Goal: Task Accomplishment & Management: Manage account settings

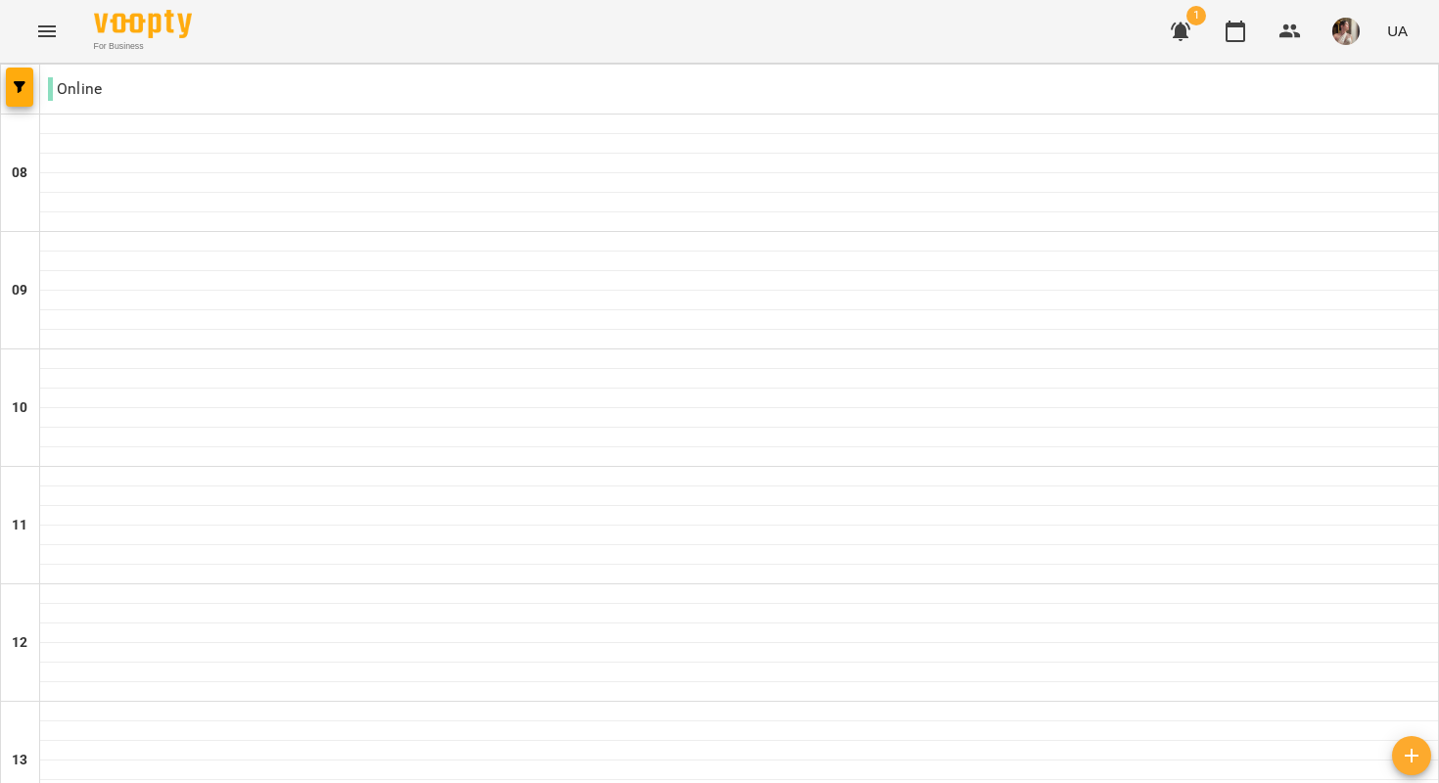
click at [1351, 40] on img "button" at bounding box center [1345, 31] width 27 height 27
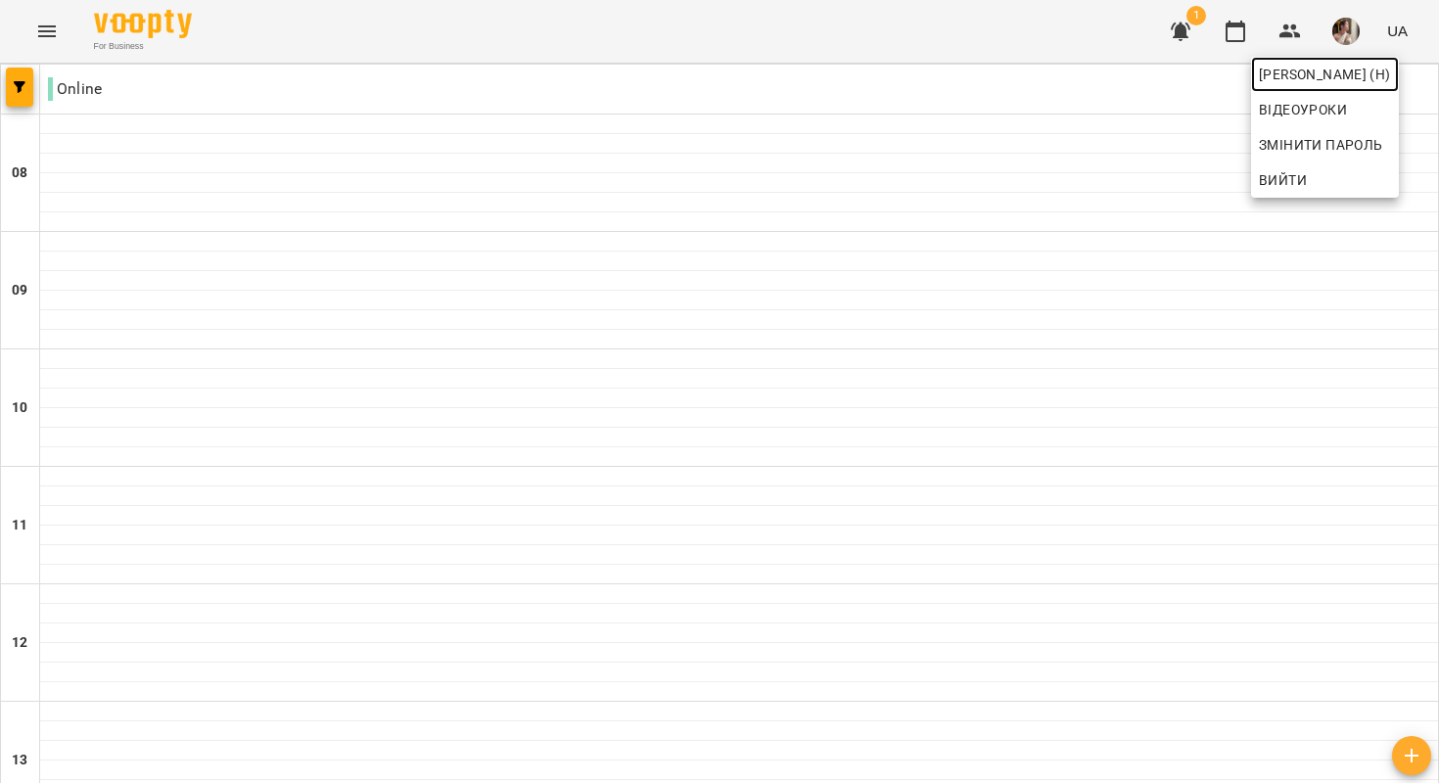
click at [1325, 71] on span "[PERSON_NAME] (н)" at bounding box center [1325, 74] width 132 height 23
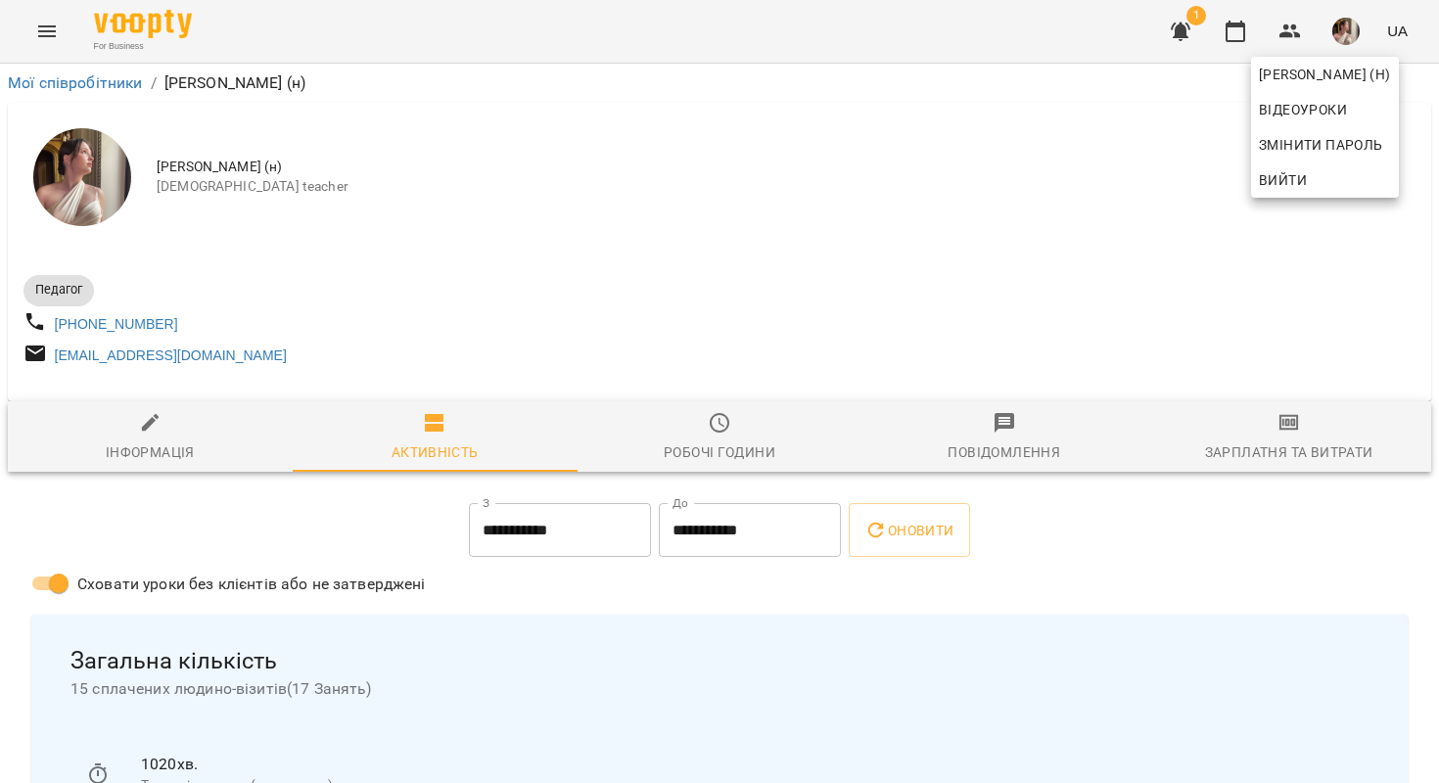
click at [731, 448] on div at bounding box center [719, 391] width 1439 height 783
click at [129, 34] on img at bounding box center [143, 24] width 98 height 28
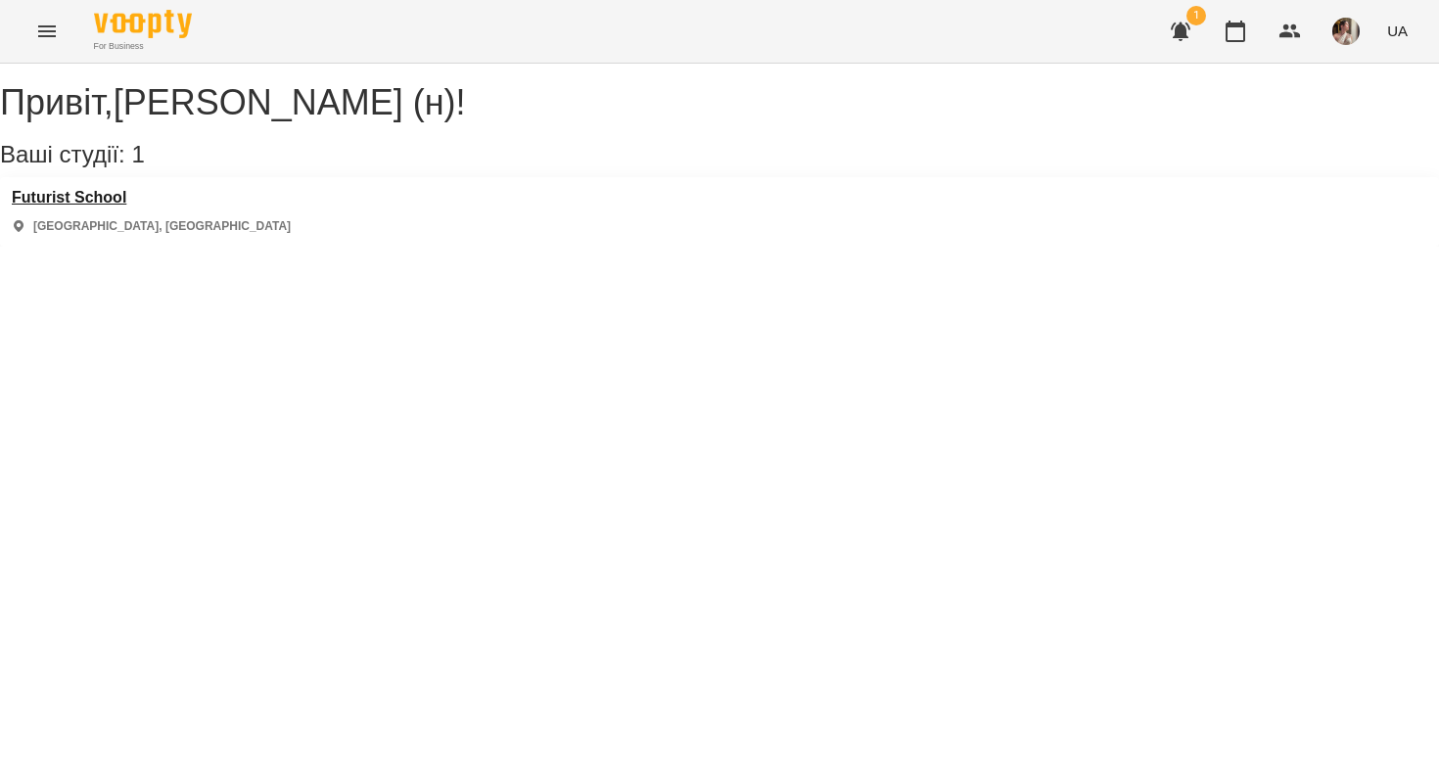
click at [77, 207] on h3 "Futurist School" at bounding box center [151, 198] width 279 height 18
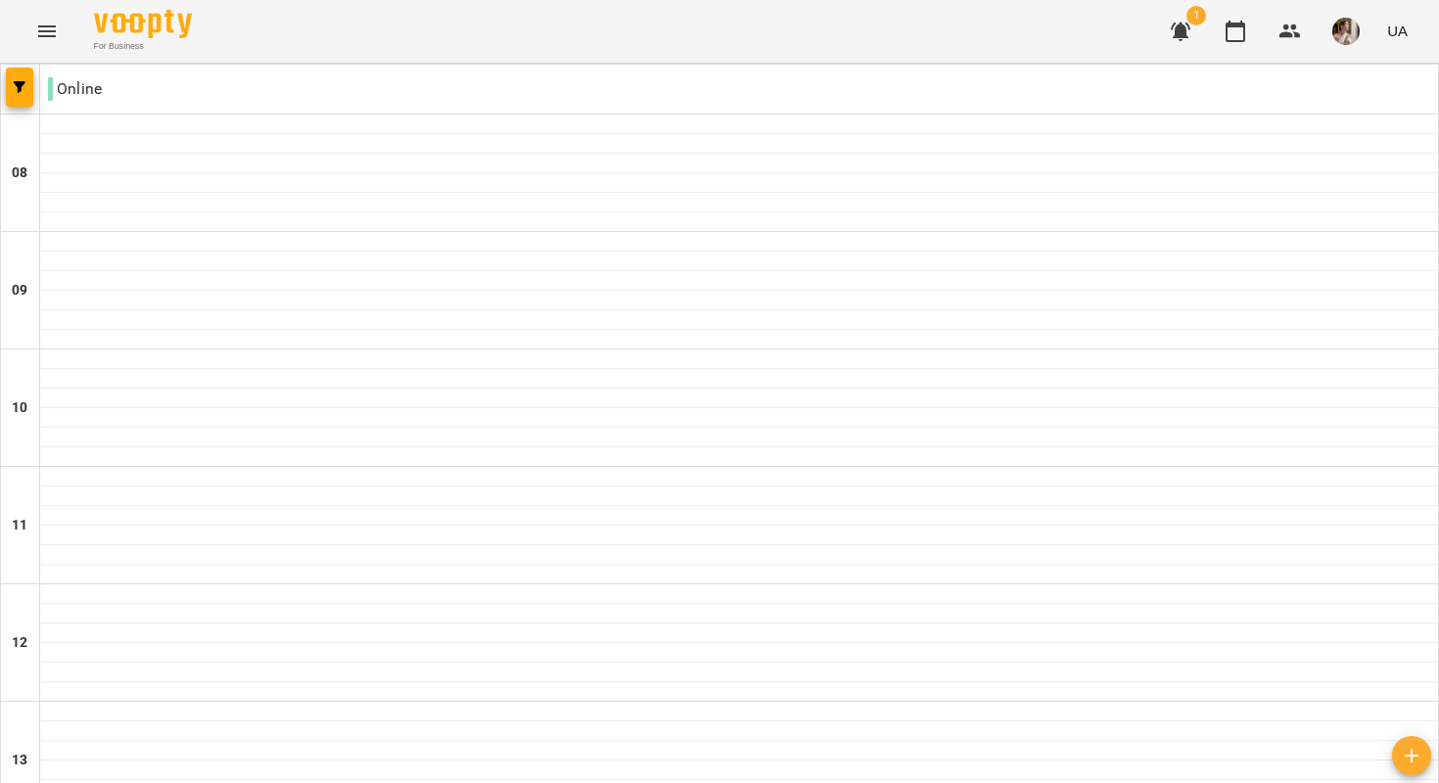
scroll to position [1006, 0]
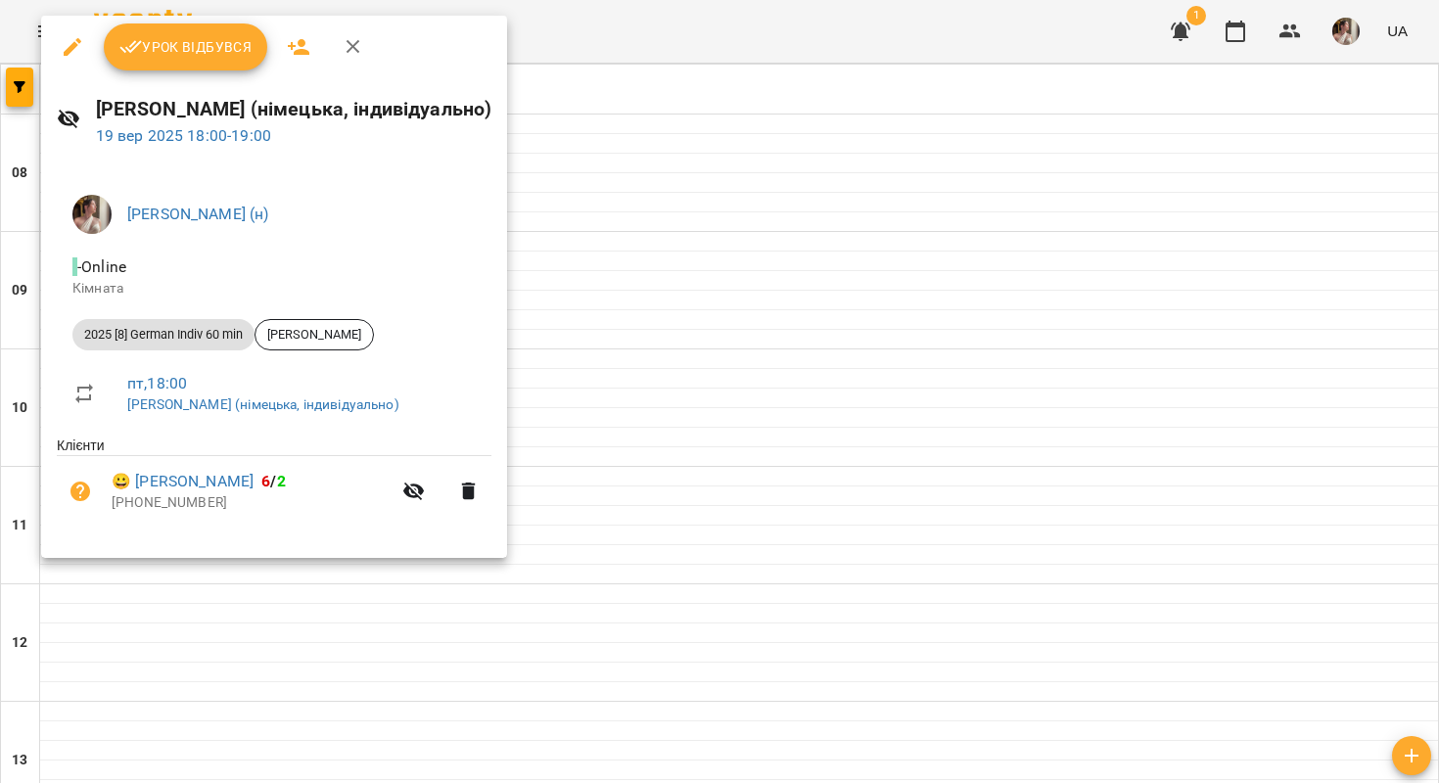
click at [179, 63] on button "Урок відбувся" at bounding box center [186, 46] width 164 height 47
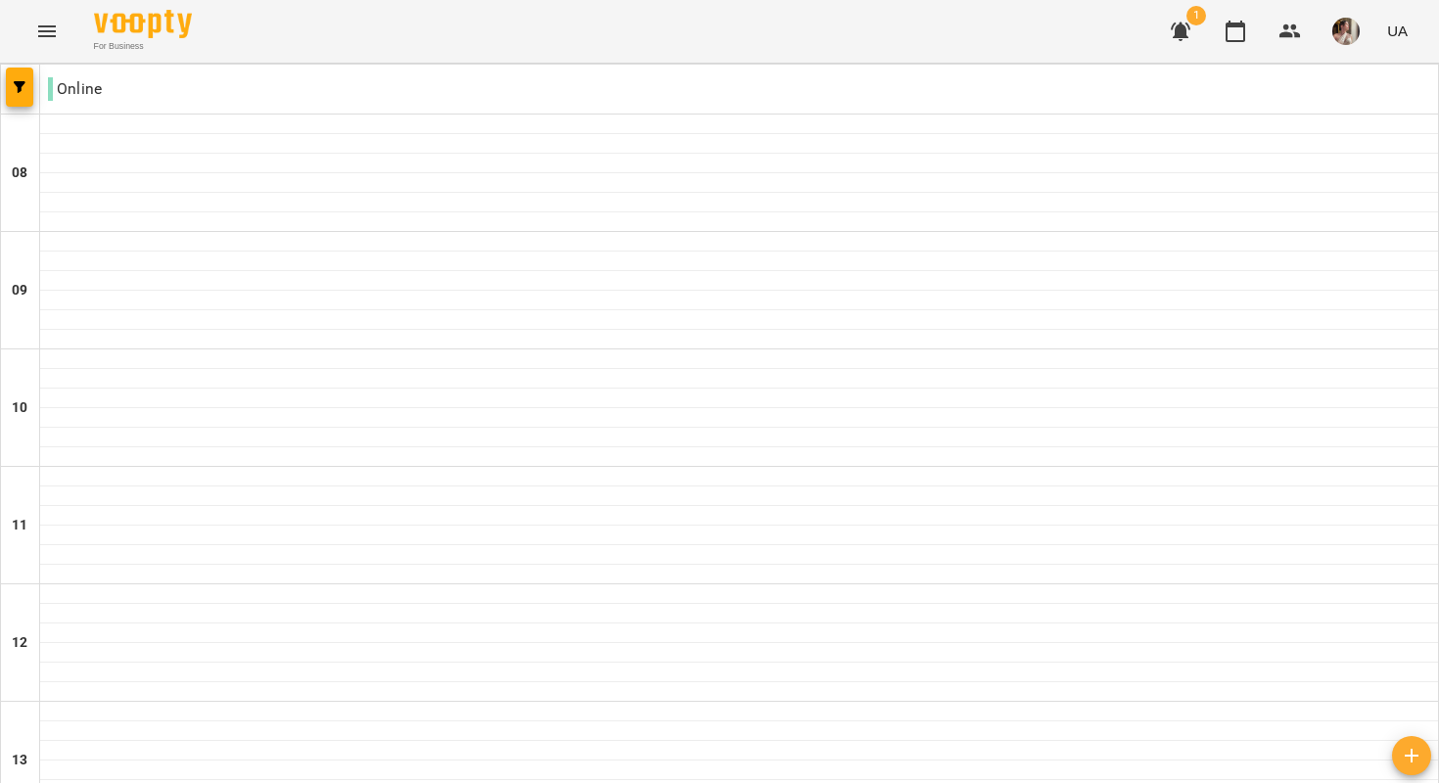
scroll to position [1223, 0]
type input "**********"
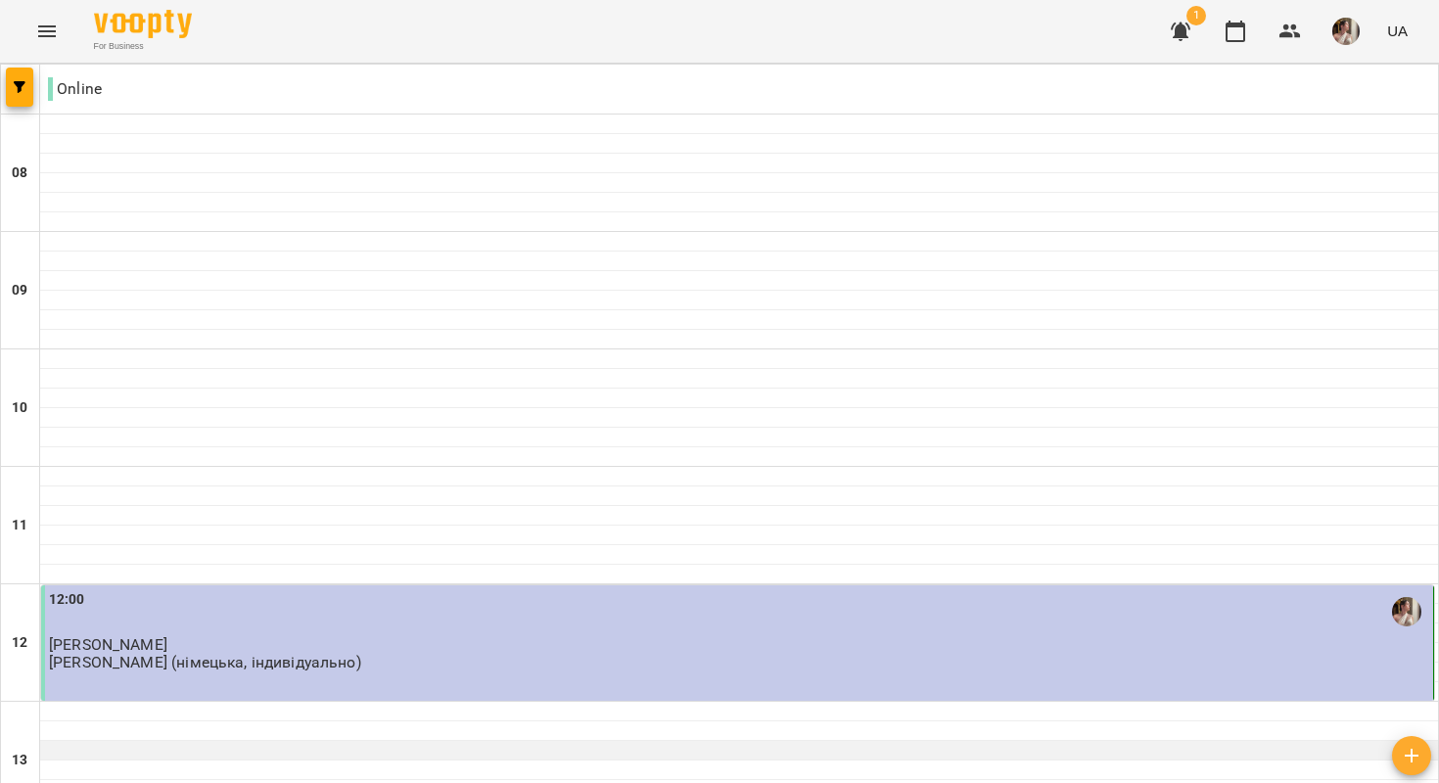
scroll to position [856, 0]
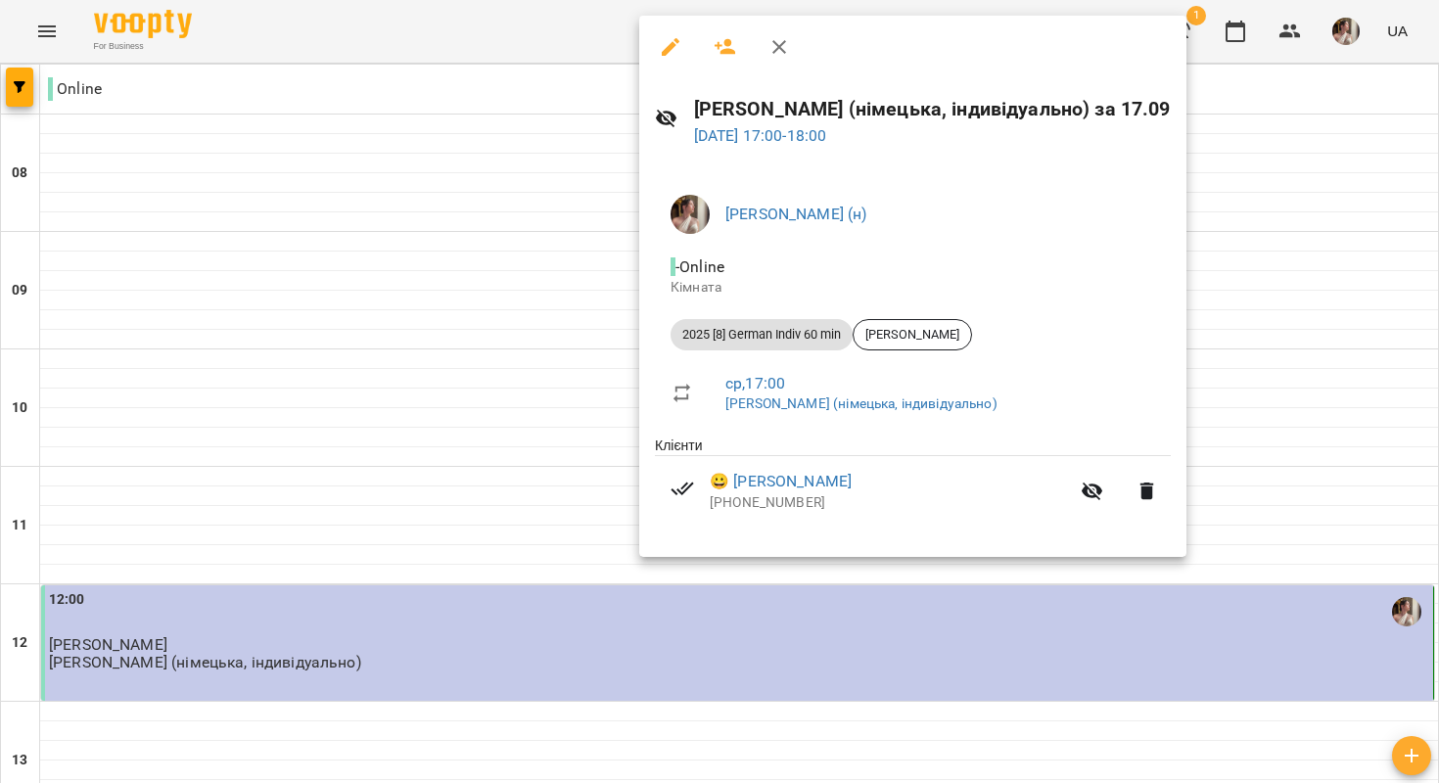
click at [543, 208] on div at bounding box center [719, 391] width 1439 height 783
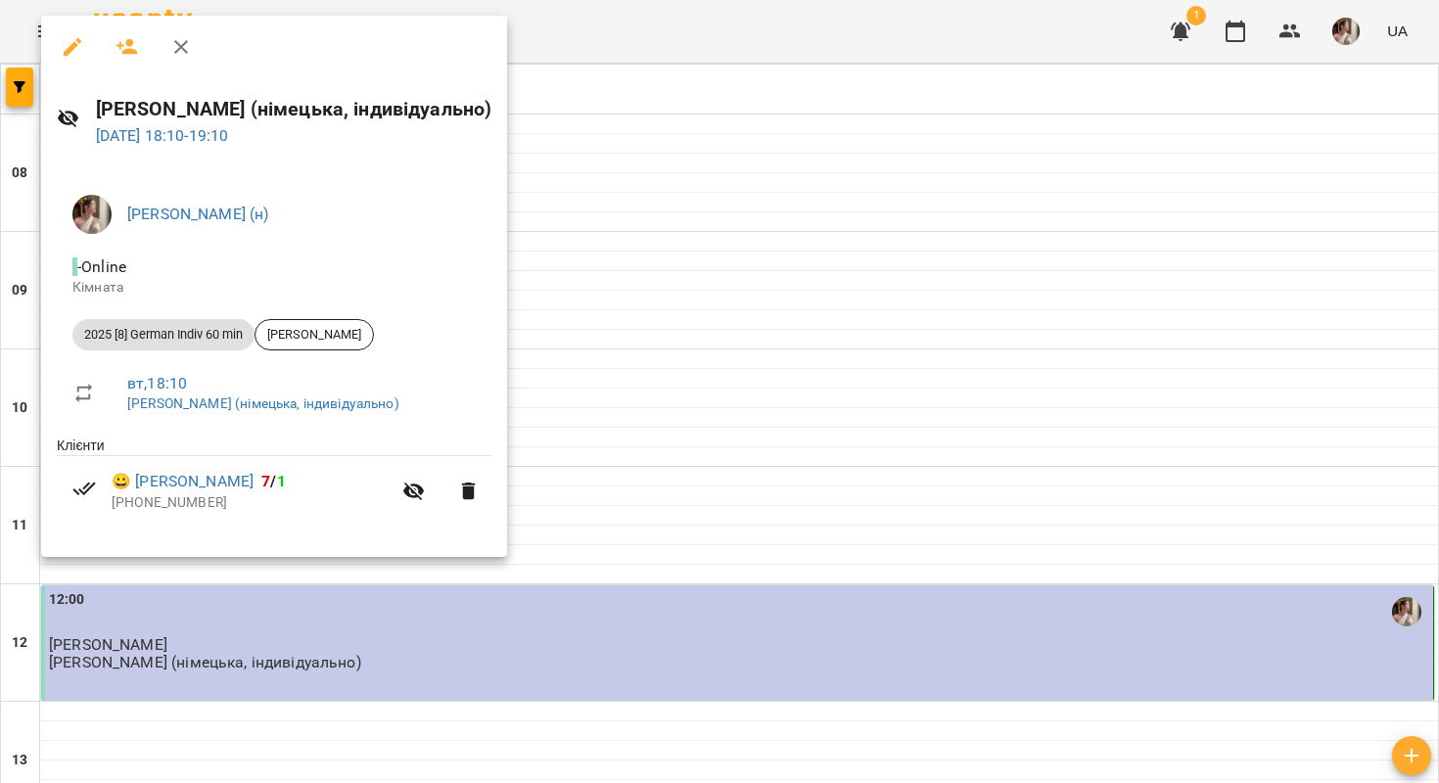
click at [584, 200] on div at bounding box center [719, 391] width 1439 height 783
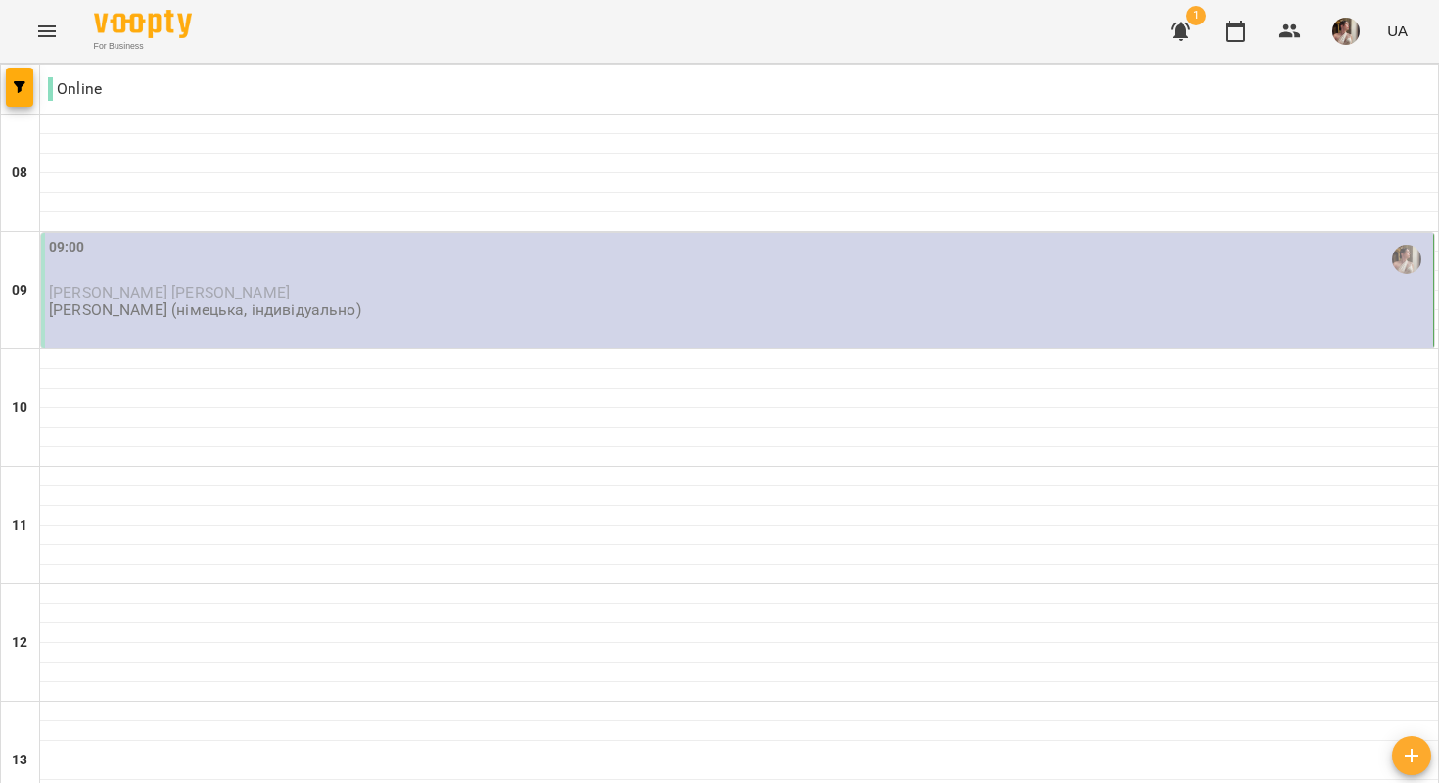
scroll to position [1223, 0]
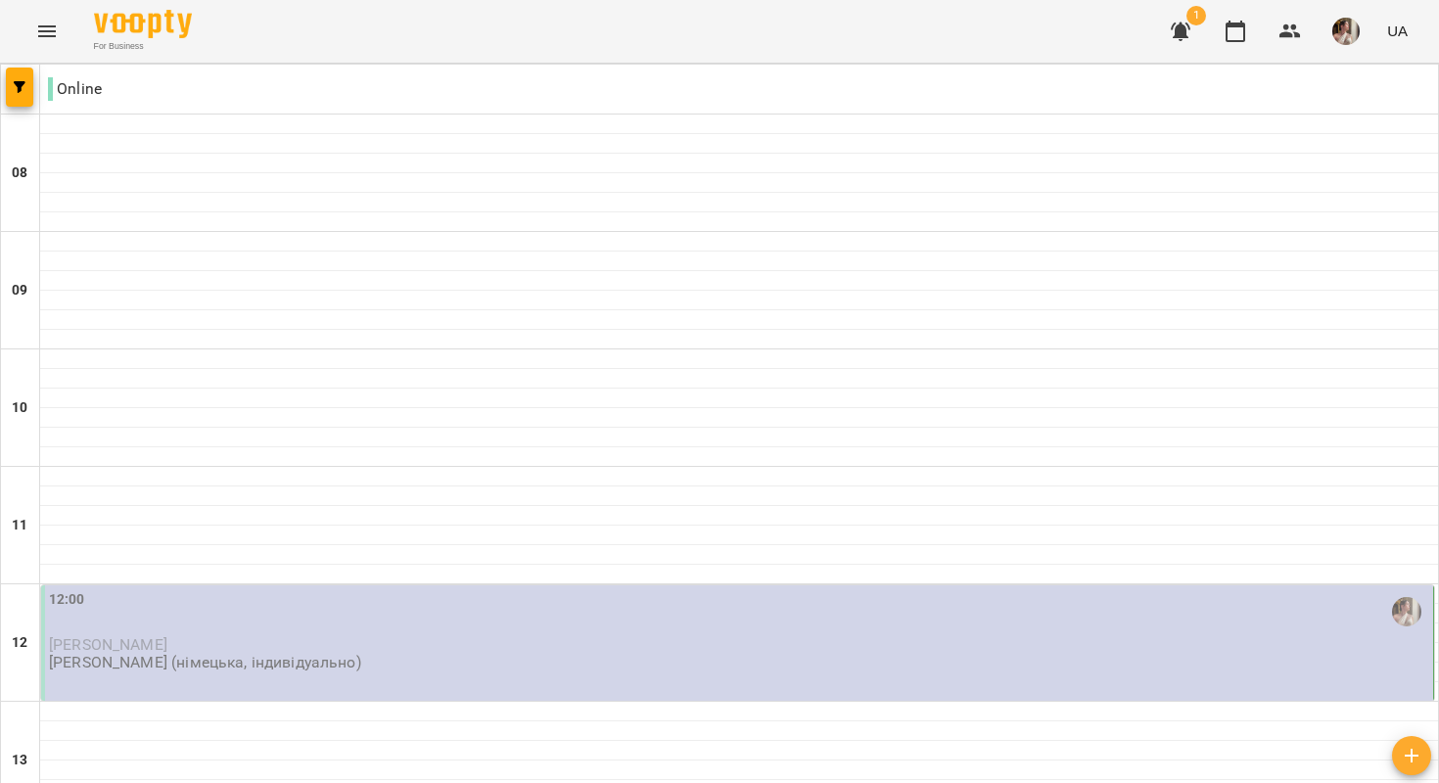
scroll to position [1095, 0]
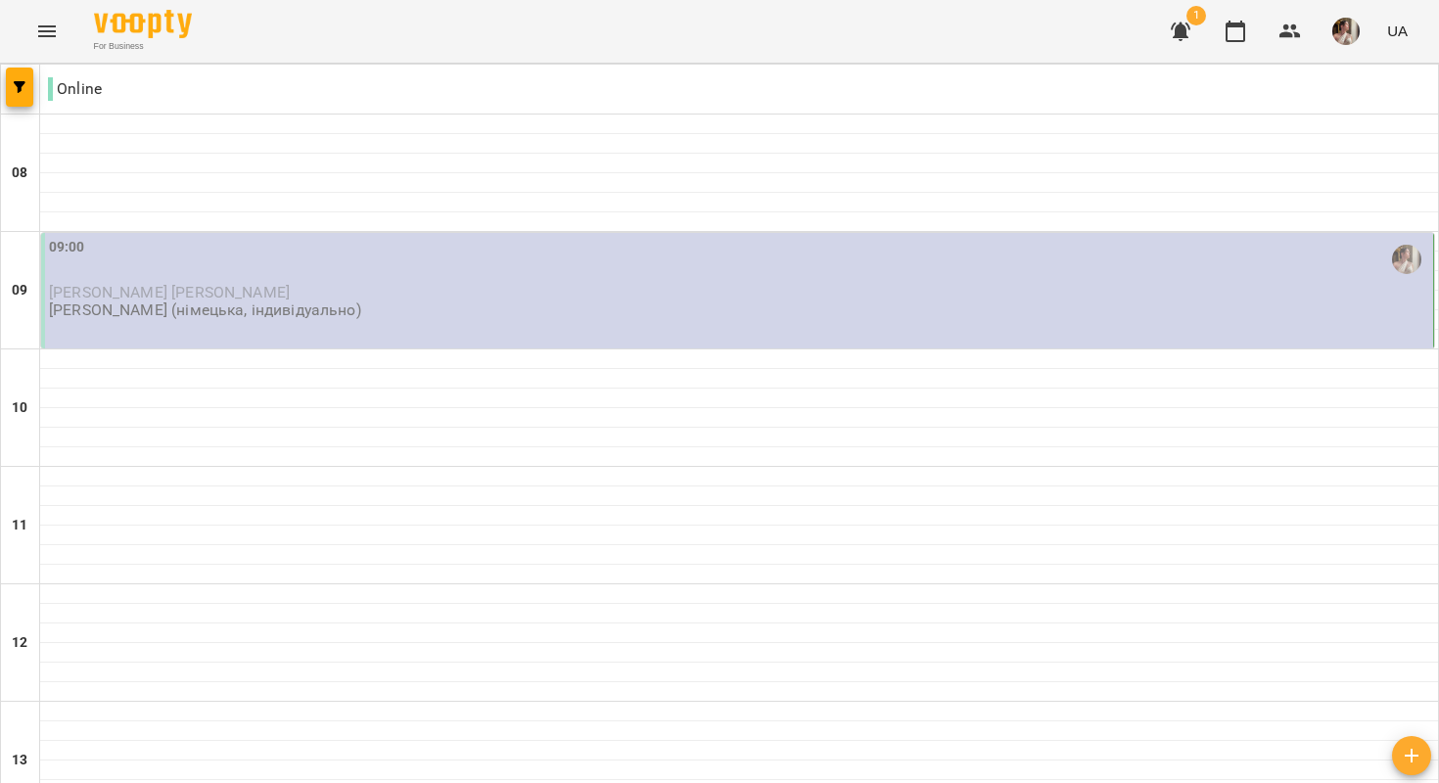
scroll to position [0, 0]
